Goal: Task Accomplishment & Management: Manage account settings

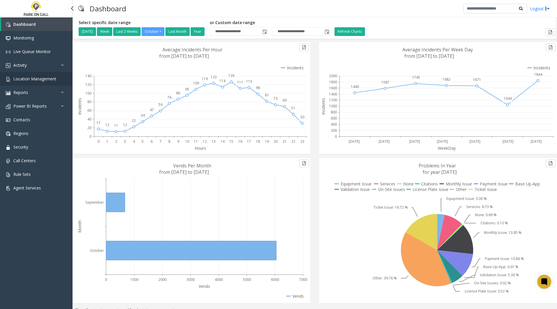
click at [35, 79] on span "Location Management" at bounding box center [34, 79] width 43 height 6
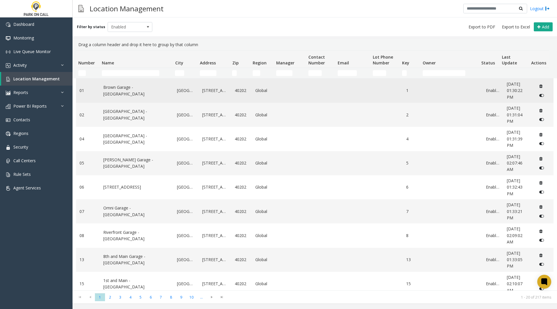
click at [123, 92] on link "Brown Garage - [GEOGRAPHIC_DATA]" at bounding box center [136, 90] width 67 height 13
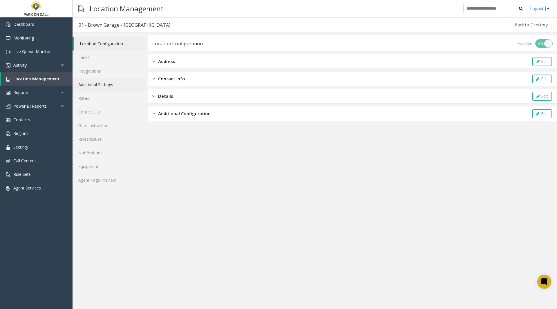
click at [109, 85] on link "Additional Settings" at bounding box center [108, 85] width 72 height 14
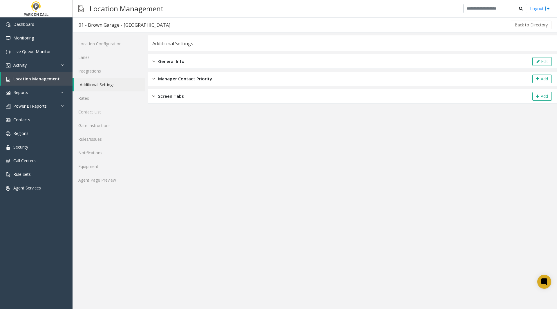
click at [188, 64] on div "General Info Edit" at bounding box center [352, 61] width 409 height 14
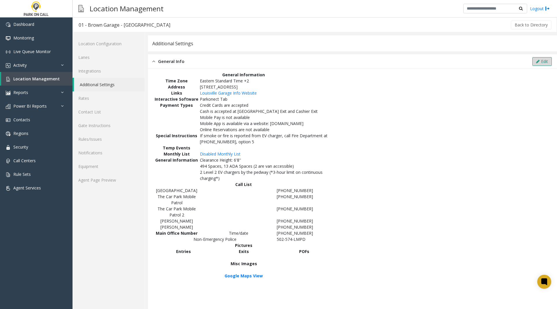
click at [541, 60] on button "Edit" at bounding box center [541, 61] width 19 height 9
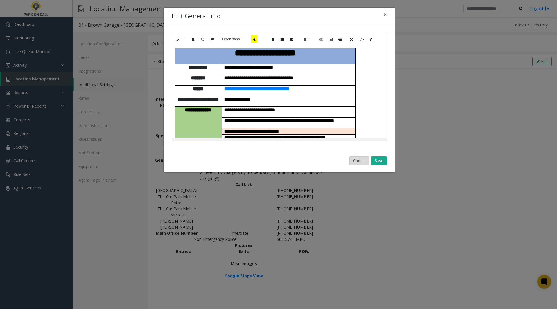
click at [358, 160] on button "Cancel" at bounding box center [359, 160] width 20 height 9
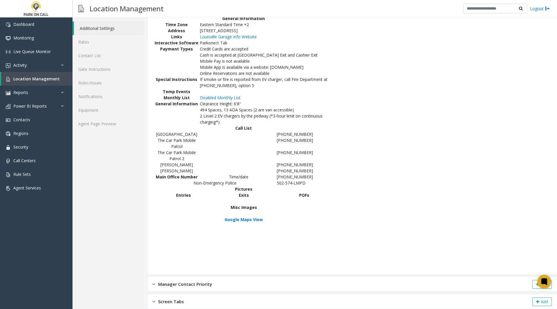
scroll to position [56, 0]
click at [254, 281] on div "Manager Contact Priority Add" at bounding box center [352, 284] width 409 height 14
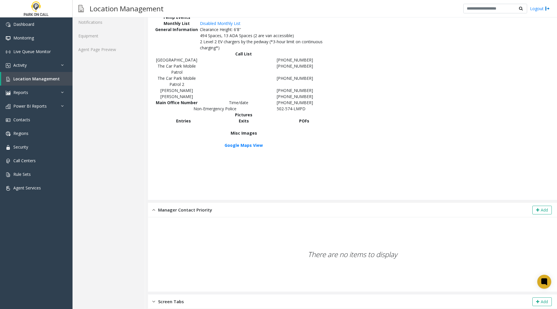
scroll to position [130, 0]
